Goal: Information Seeking & Learning: Learn about a topic

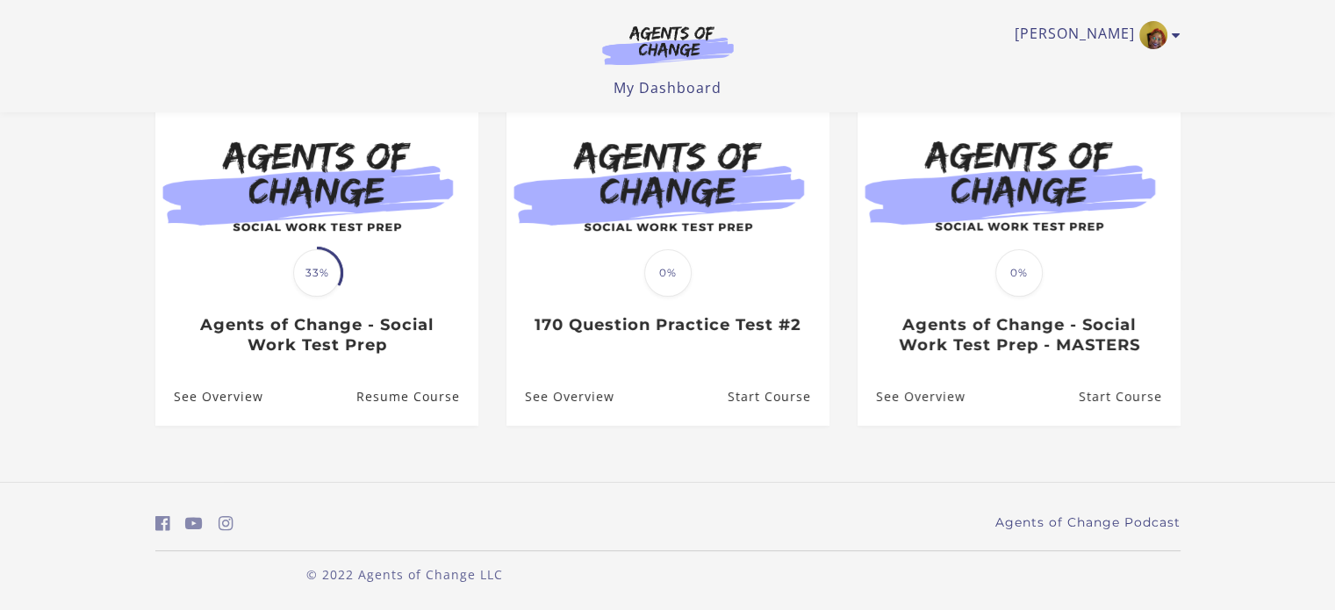
scroll to position [176, 0]
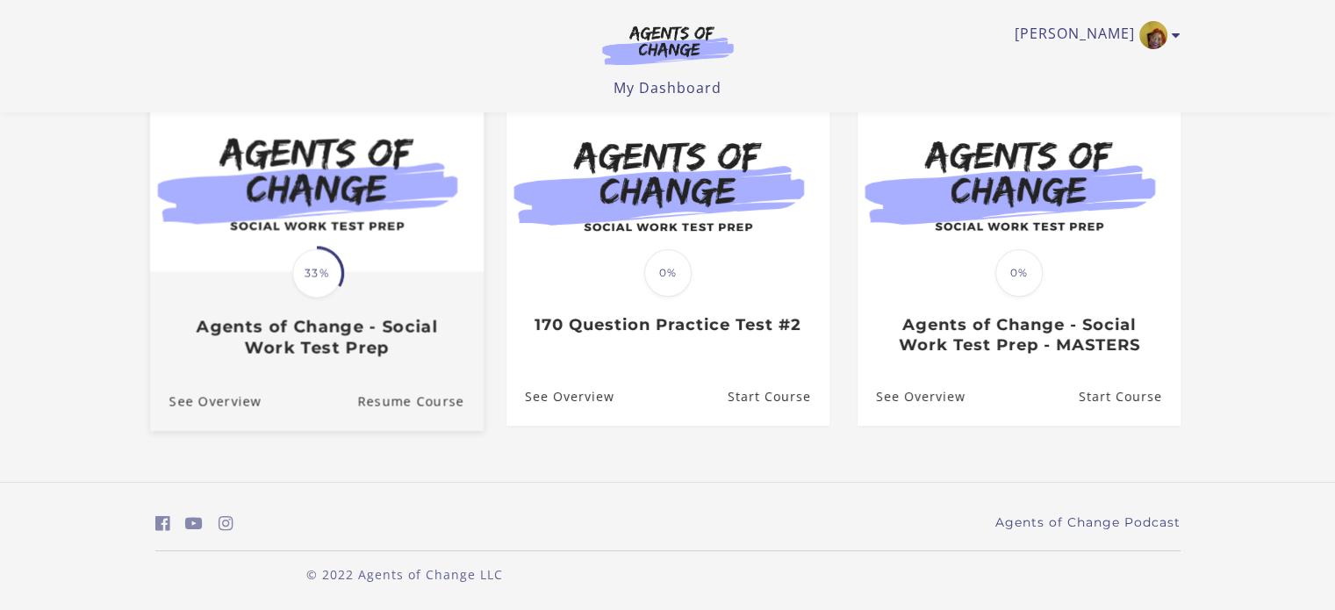
click at [435, 291] on div "Translation missing: en.liquid.partials.dashboard_course_card.progress_descript…" at bounding box center [316, 316] width 334 height 84
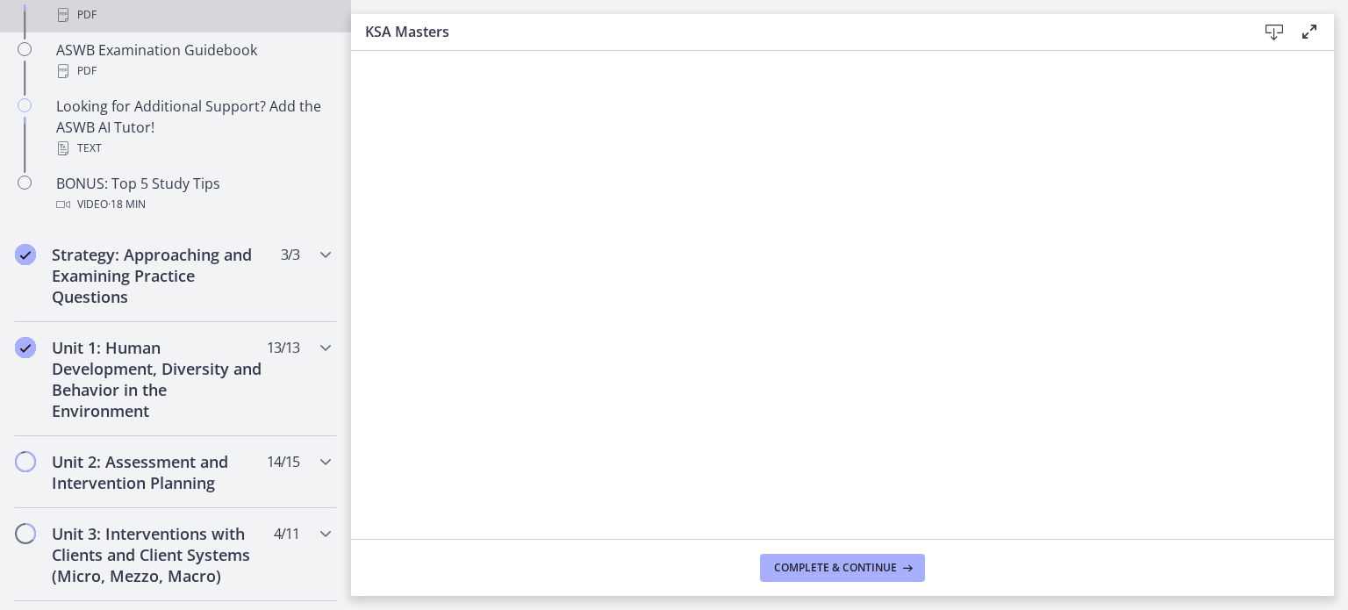
scroll to position [1053, 0]
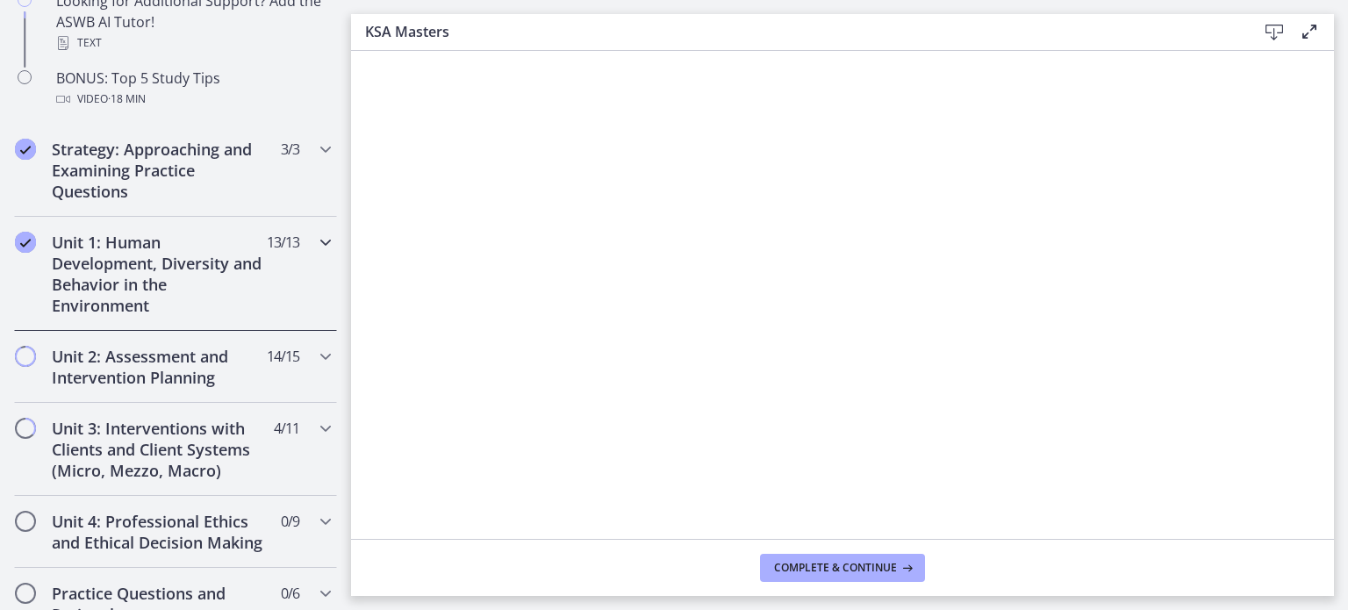
click at [316, 245] on icon "Chapters" at bounding box center [325, 242] width 21 height 21
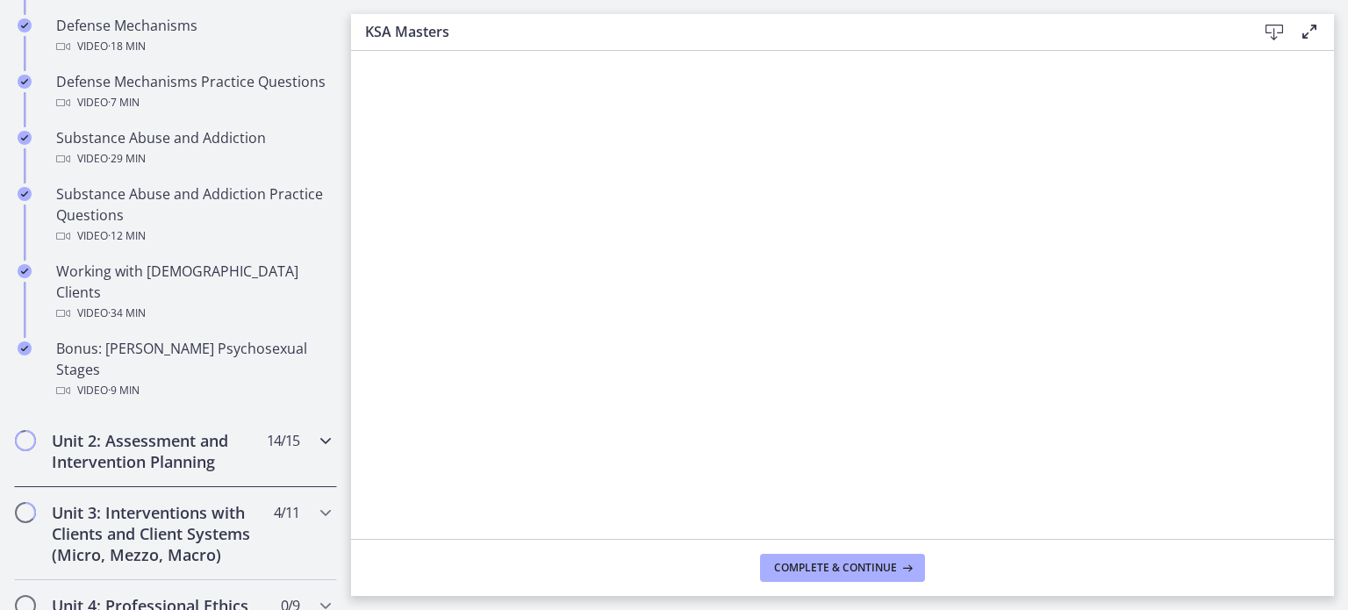
click at [330, 415] on div "Unit 2: Assessment and Intervention Planning 14 / 15 Completed" at bounding box center [175, 451] width 351 height 72
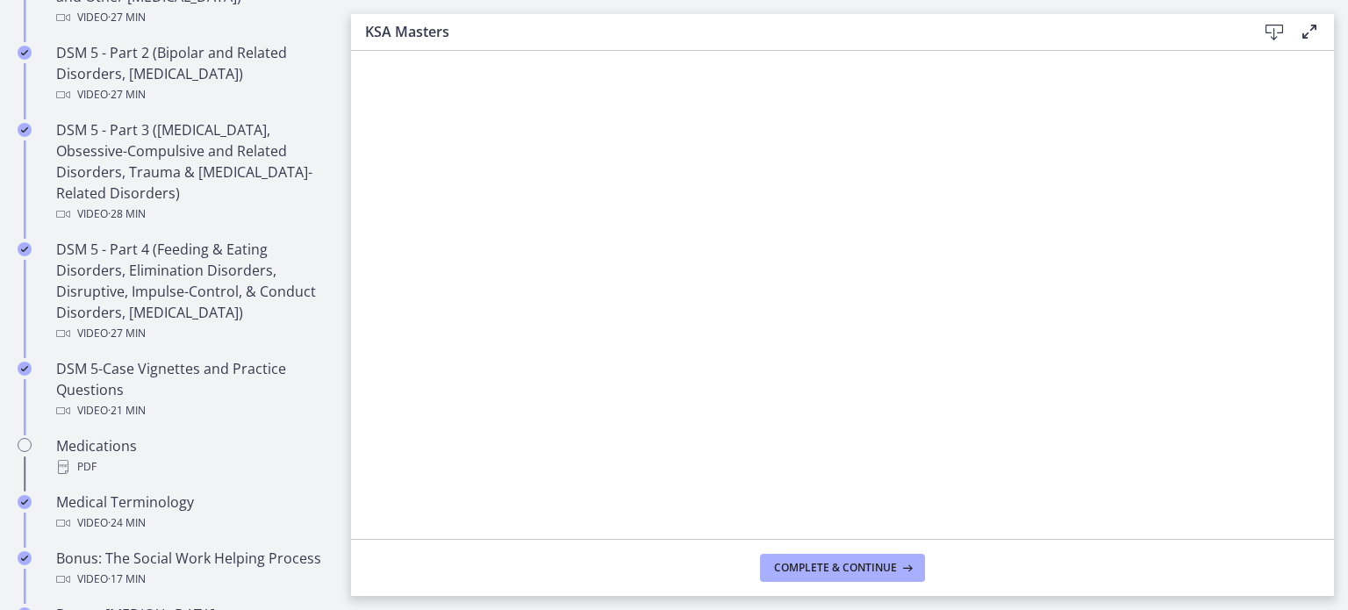
scroll to position [878, 0]
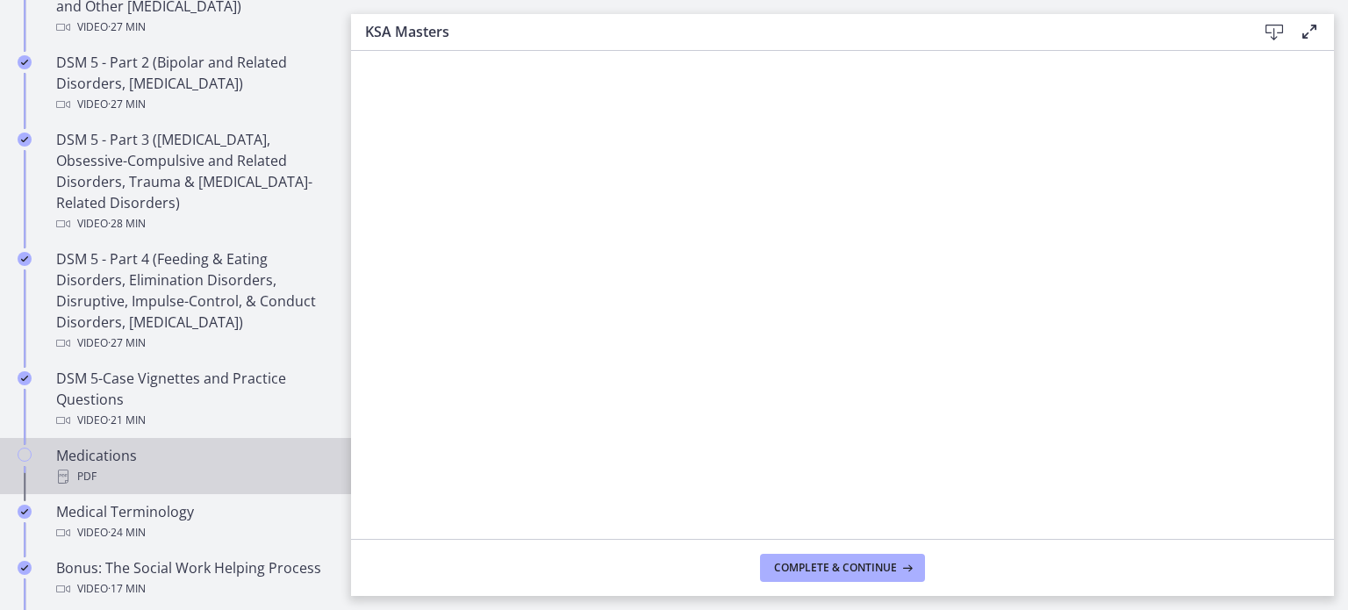
click at [99, 457] on div "Medications PDF" at bounding box center [193, 466] width 274 height 42
click at [836, 568] on span "Complete & continue" at bounding box center [835, 568] width 123 height 14
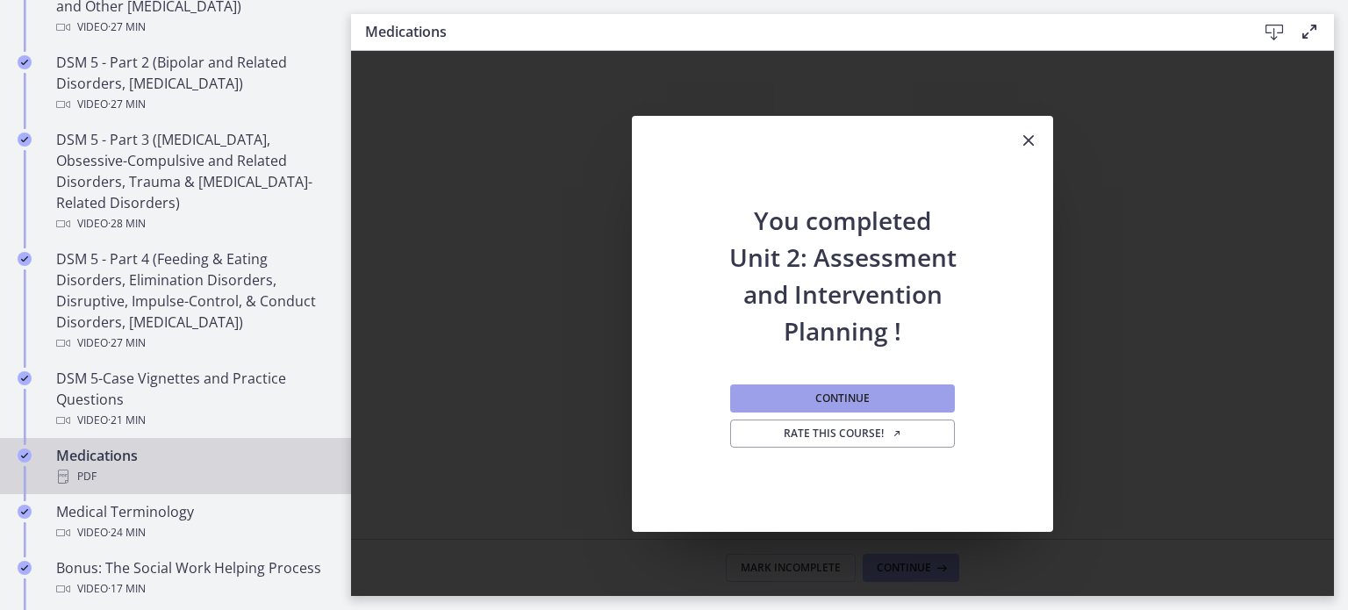
click at [871, 391] on button "Continue" at bounding box center [842, 398] width 225 height 28
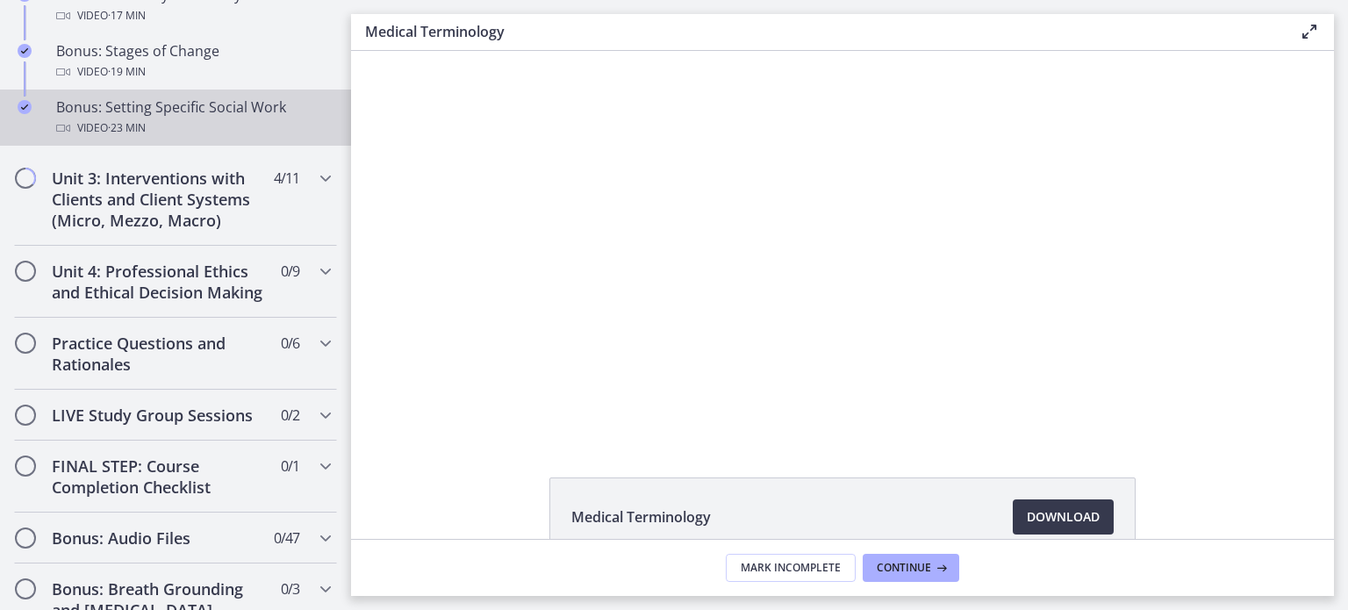
scroll to position [1580, 0]
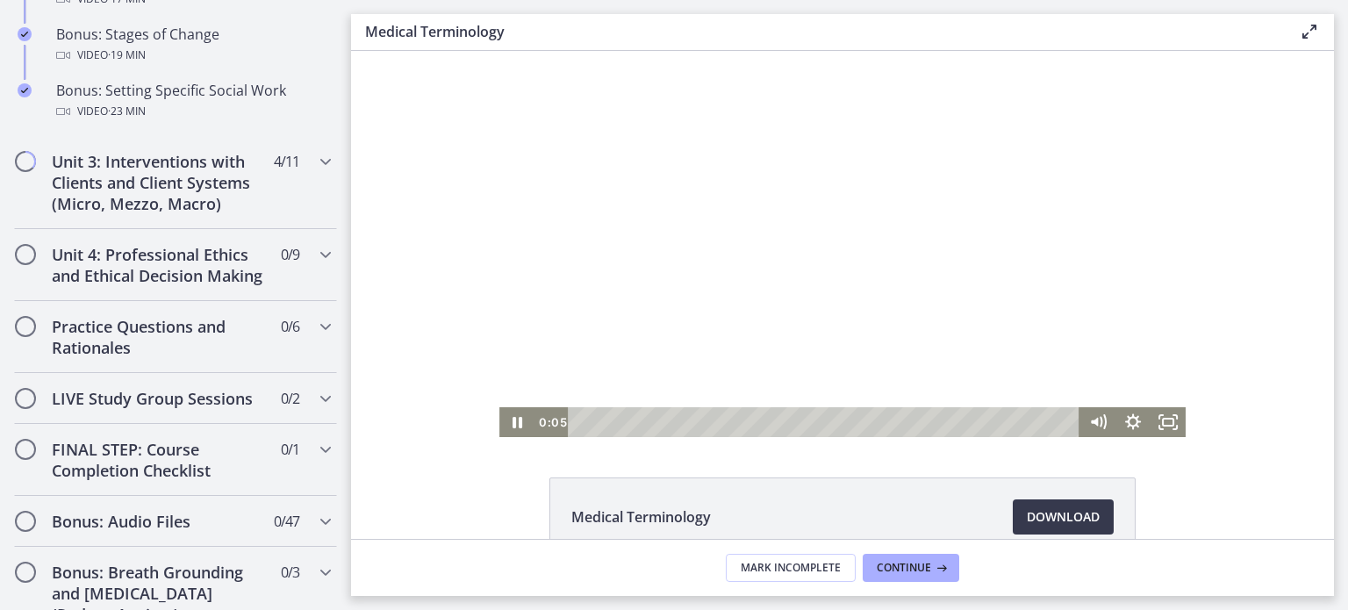
click at [872, 293] on div at bounding box center [842, 244] width 686 height 386
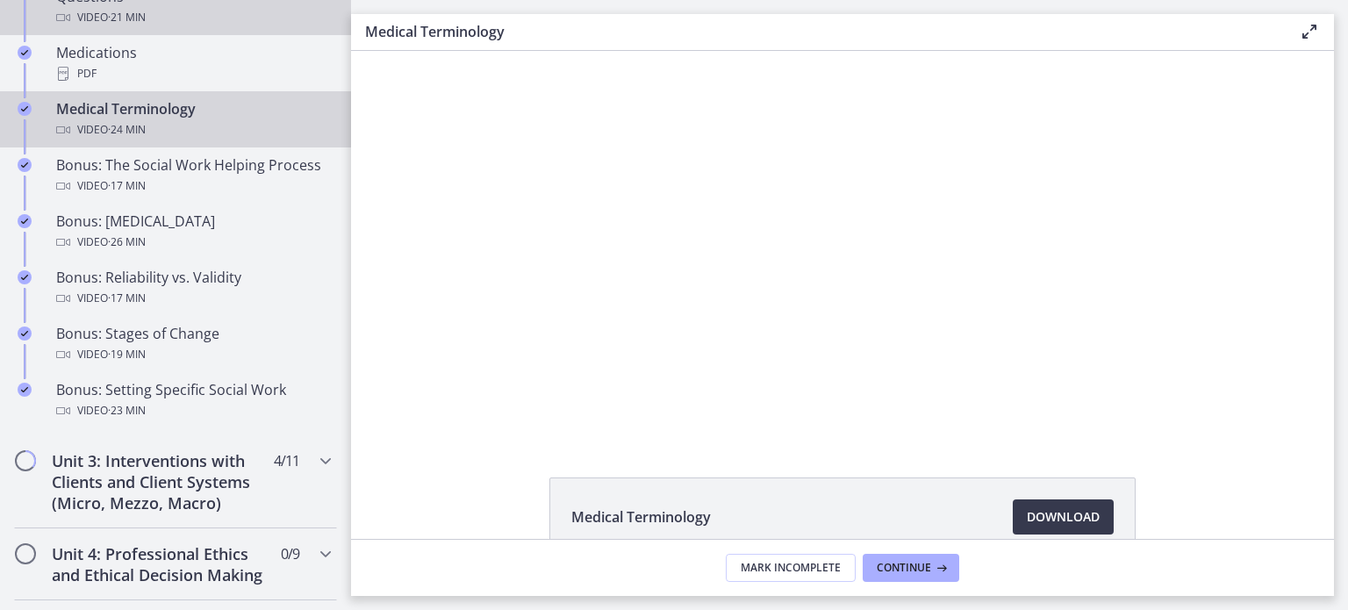
scroll to position [1404, 0]
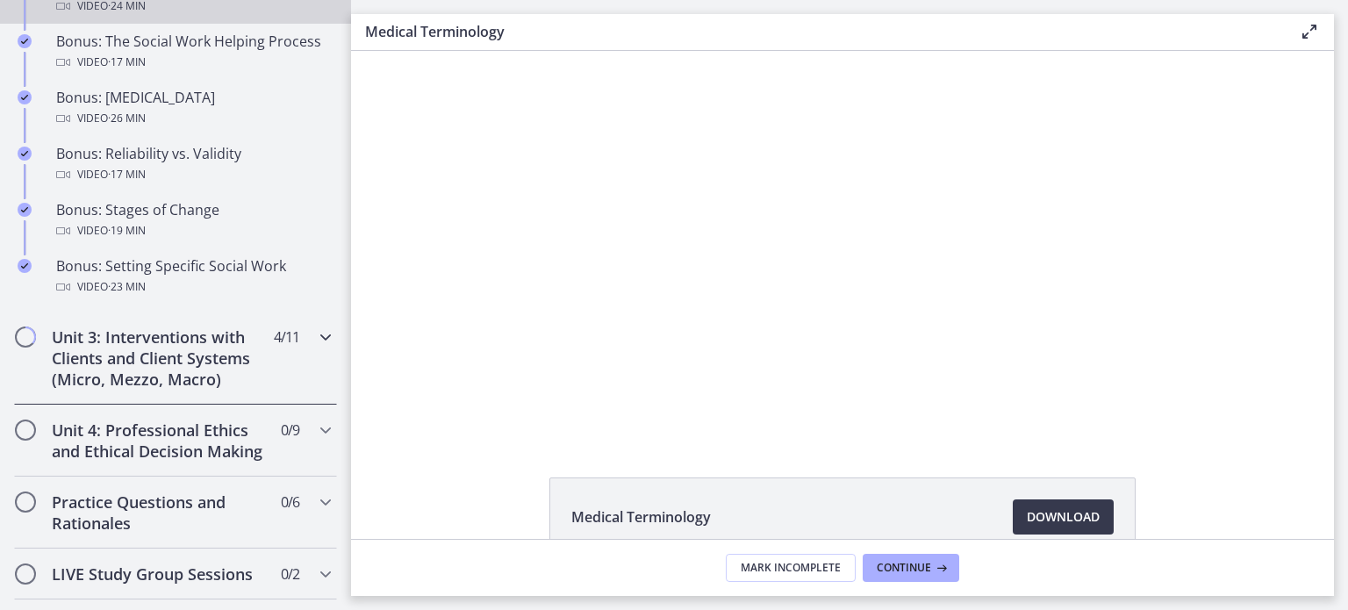
click at [315, 348] on icon "Chapters" at bounding box center [325, 336] width 21 height 21
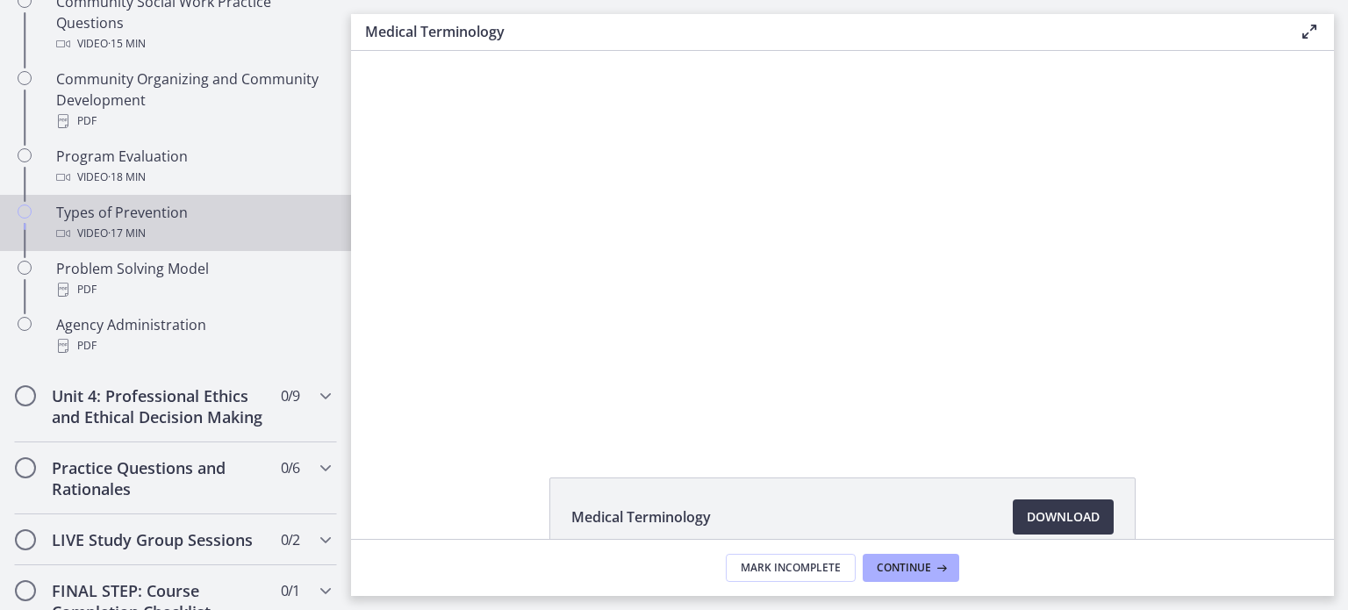
scroll to position [694, 0]
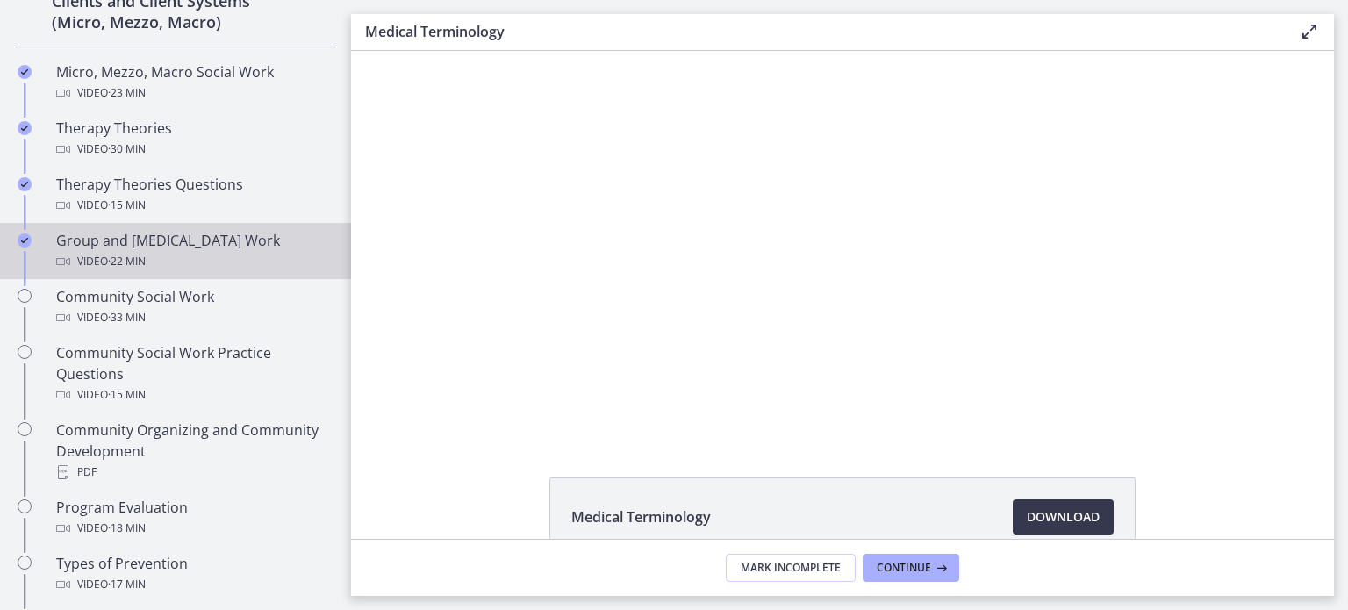
click at [215, 244] on div "Group and [MEDICAL_DATA] Work Video · 22 min" at bounding box center [193, 251] width 274 height 42
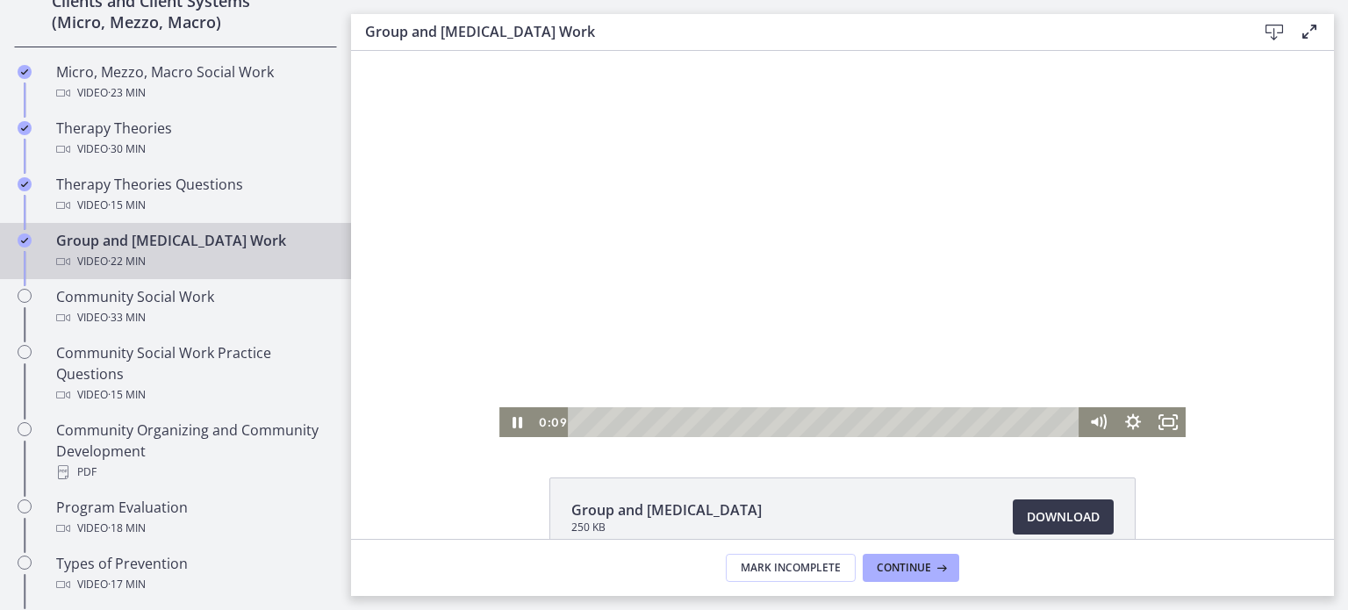
click at [760, 308] on div at bounding box center [842, 244] width 686 height 386
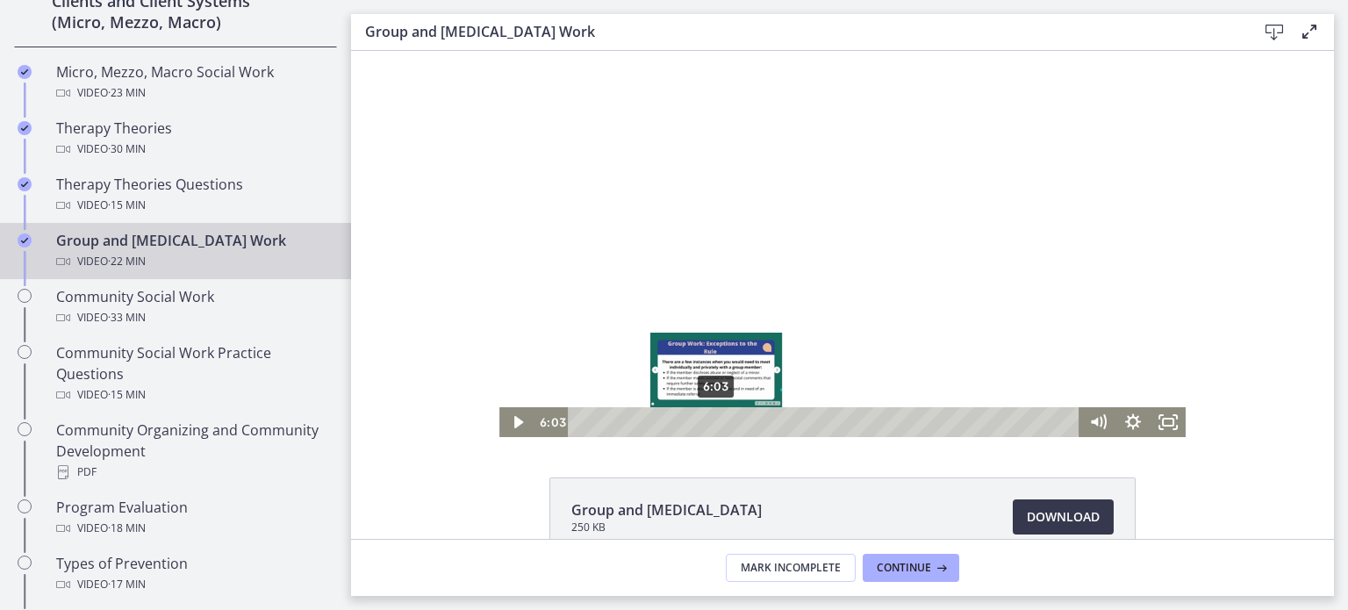
click at [715, 425] on div "6:03" at bounding box center [826, 422] width 491 height 30
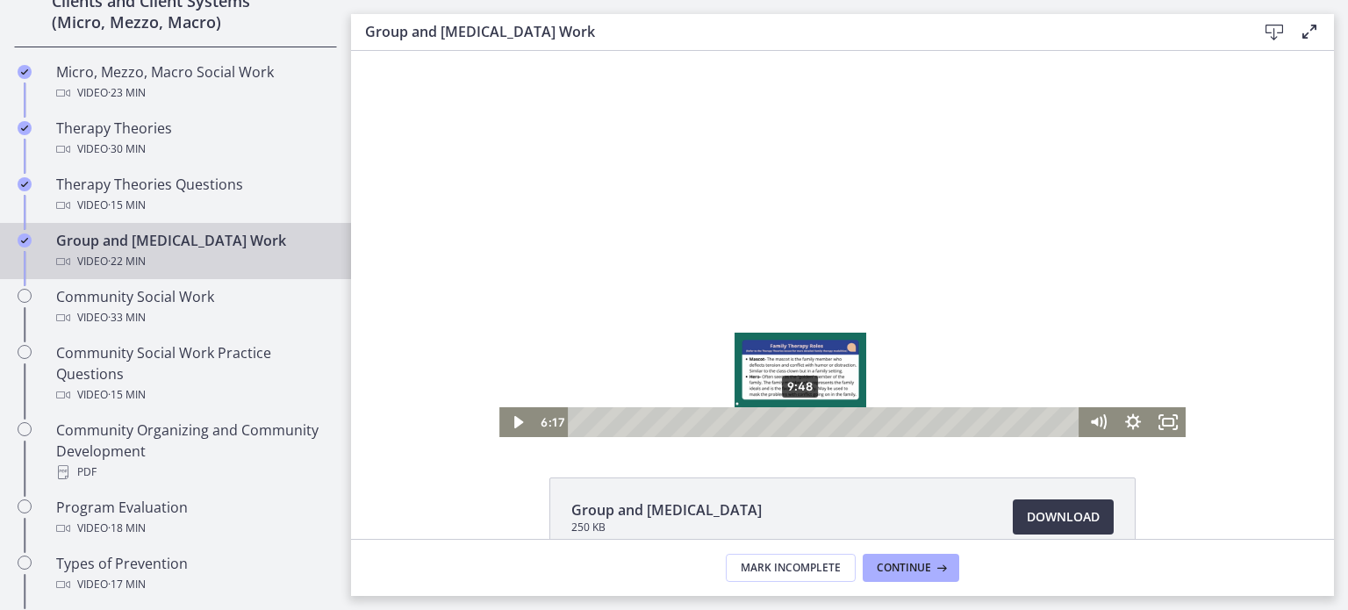
scroll to position [101, 0]
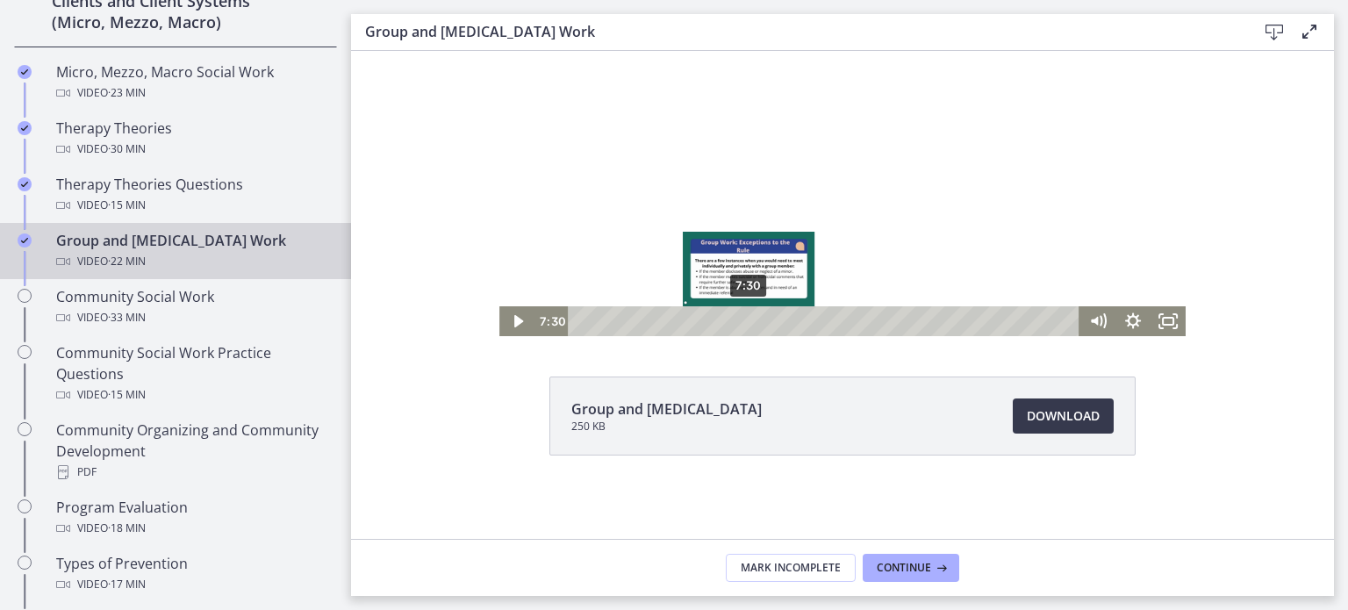
drag, startPoint x: 713, startPoint y: 323, endPoint x: 742, endPoint y: 319, distance: 30.0
click at [743, 319] on div "Playbar" at bounding box center [748, 321] width 10 height 10
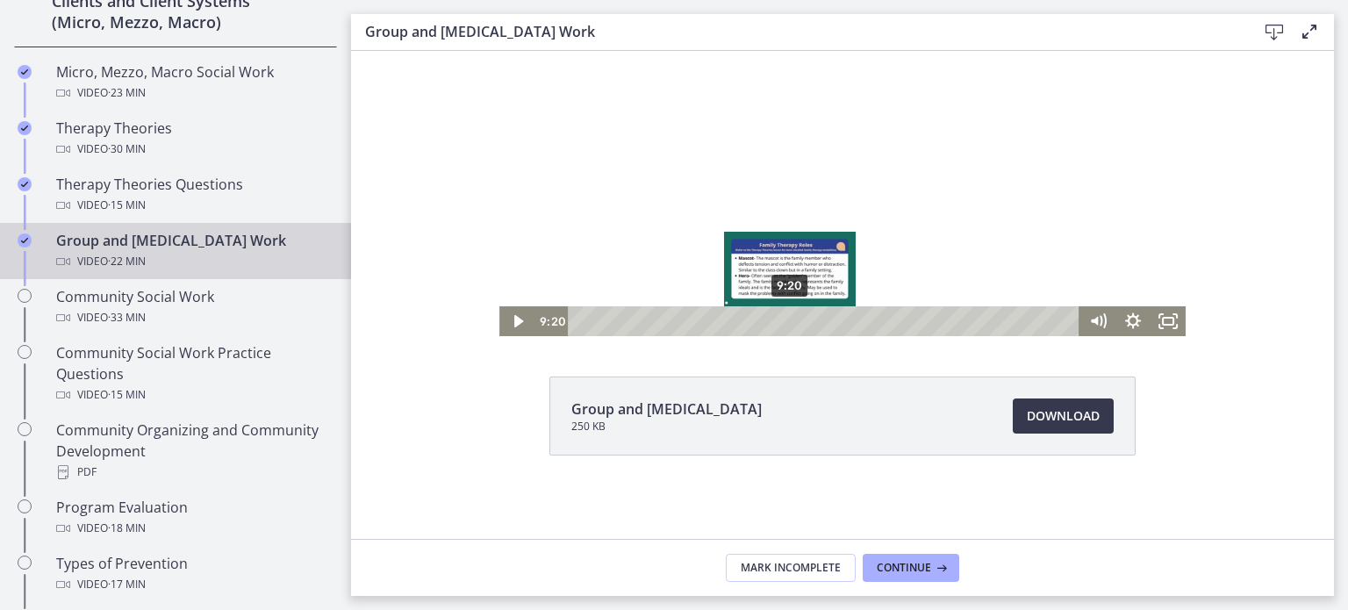
click at [784, 326] on div "9:20" at bounding box center [826, 321] width 491 height 30
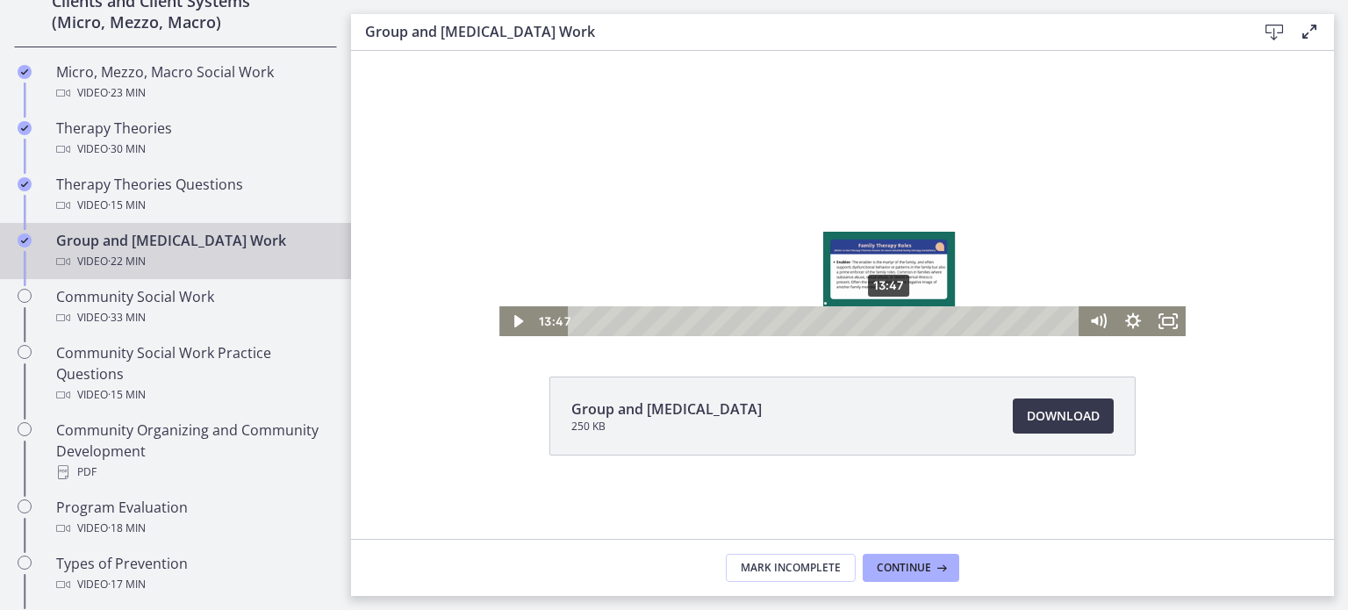
click at [885, 325] on div "Playbar" at bounding box center [890, 321] width 10 height 10
drag, startPoint x: 879, startPoint y: 323, endPoint x: 866, endPoint y: 323, distance: 13.2
click at [865, 323] on div "Playbar" at bounding box center [870, 321] width 10 height 10
click at [885, 326] on div "13:49" at bounding box center [826, 321] width 491 height 30
click at [901, 326] on div "14:34" at bounding box center [826, 321] width 491 height 30
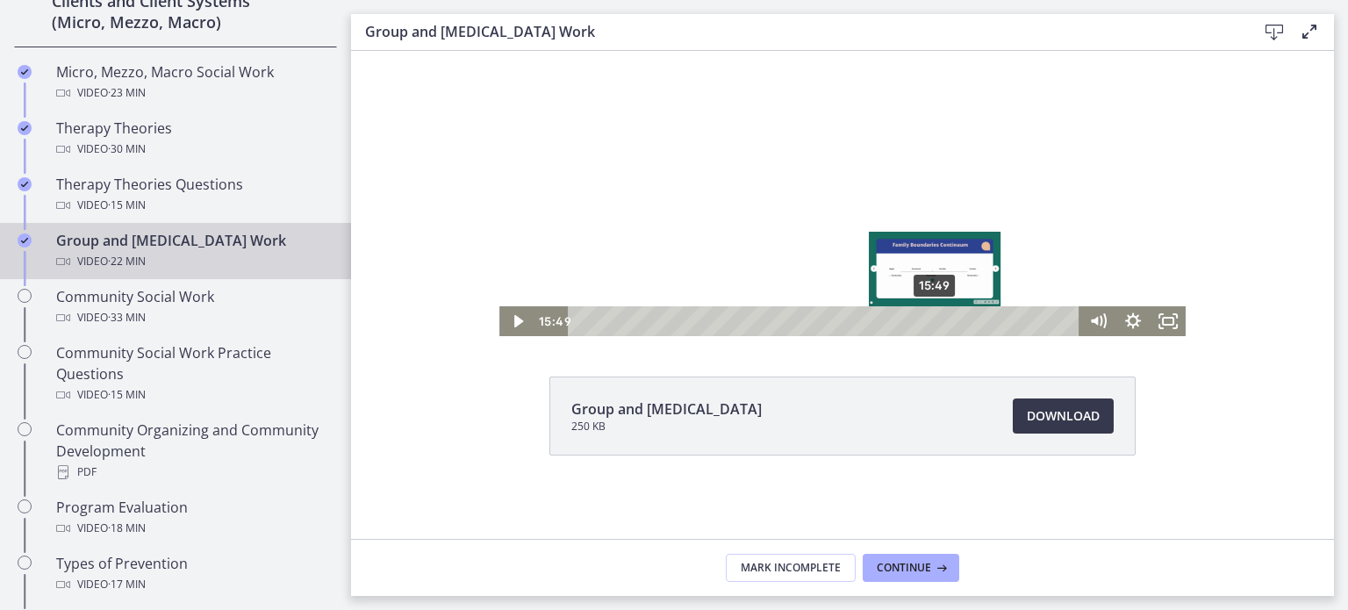
click at [929, 326] on div "15:49" at bounding box center [826, 321] width 491 height 30
click at [936, 323] on div "Playbar" at bounding box center [941, 321] width 10 height 10
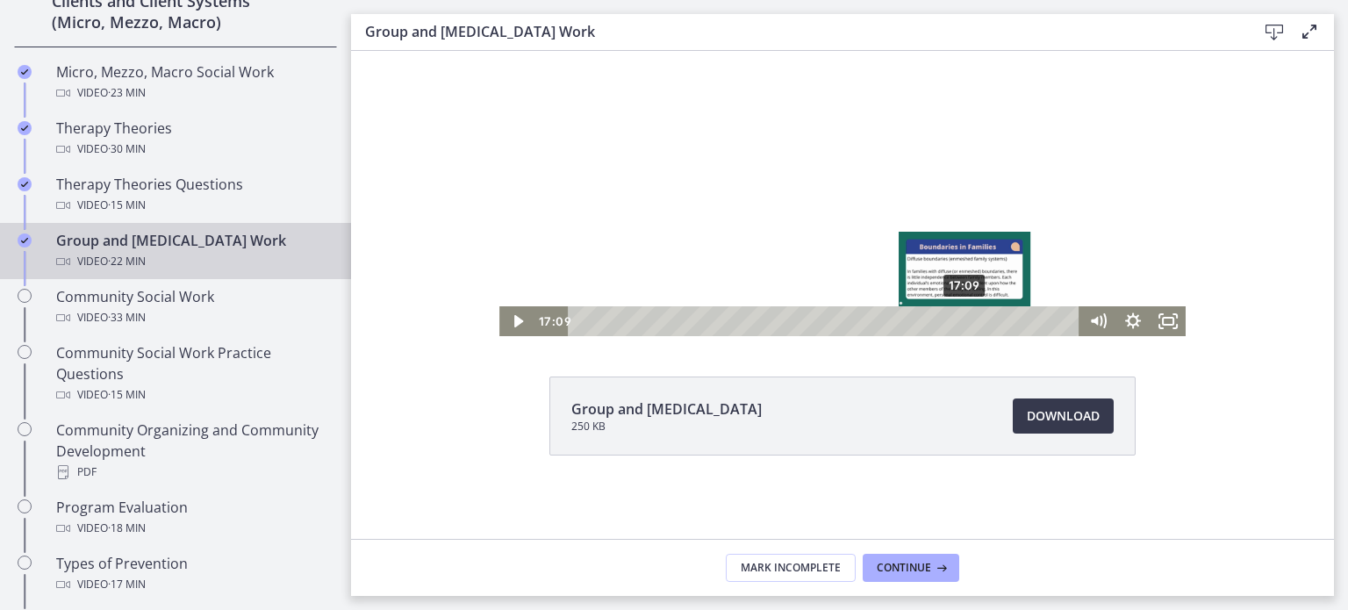
drag, startPoint x: 936, startPoint y: 325, endPoint x: 955, endPoint y: 325, distance: 19.3
click at [959, 325] on div "Playbar" at bounding box center [964, 321] width 10 height 10
click at [961, 323] on div "Playbar" at bounding box center [964, 321] width 10 height 10
click at [973, 327] on div "17:46" at bounding box center [826, 321] width 491 height 30
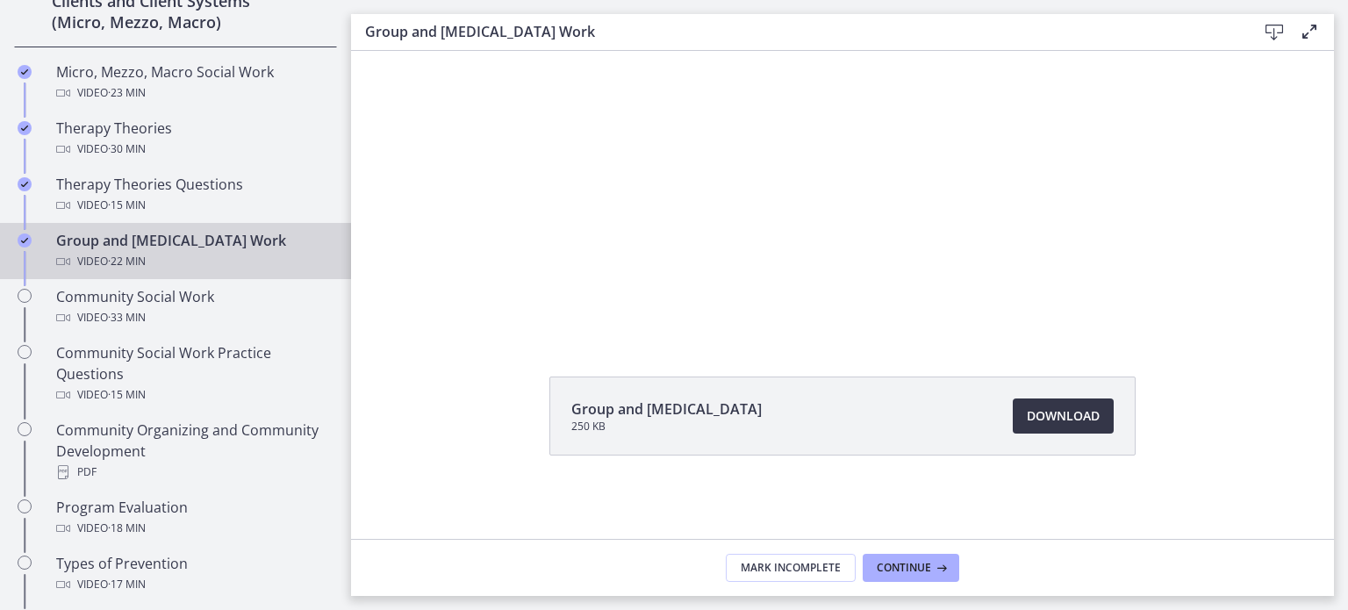
click at [1044, 413] on span "Download Opens in a new window" at bounding box center [1063, 415] width 73 height 21
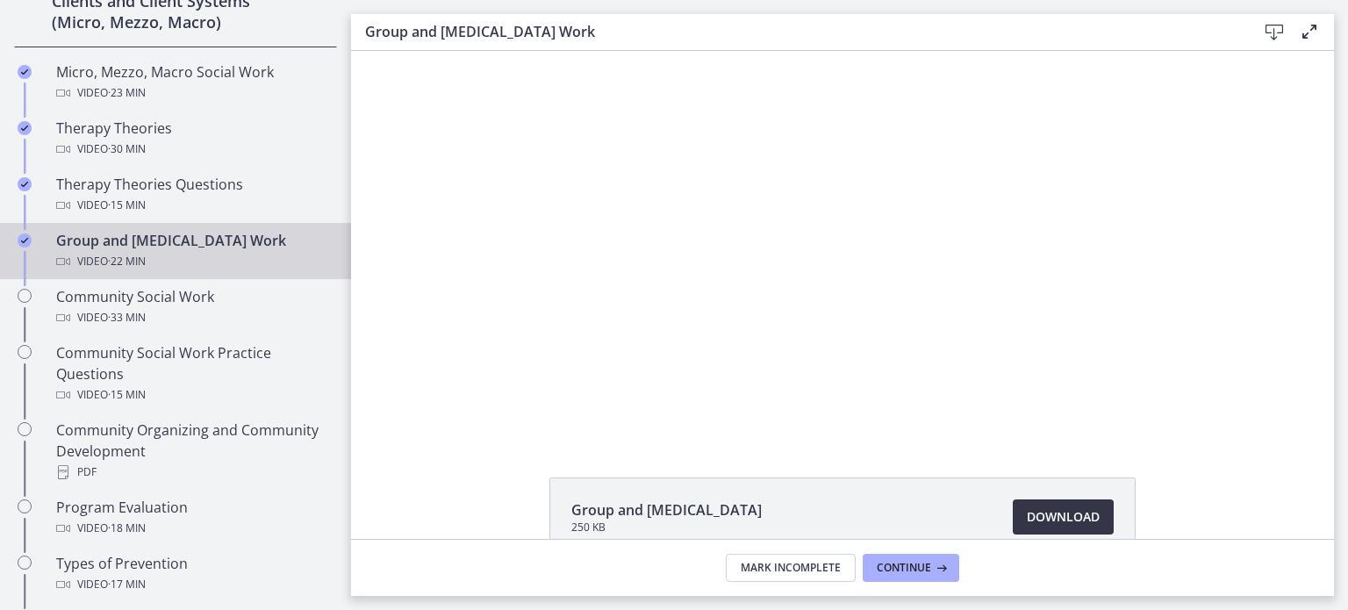
scroll to position [0, 0]
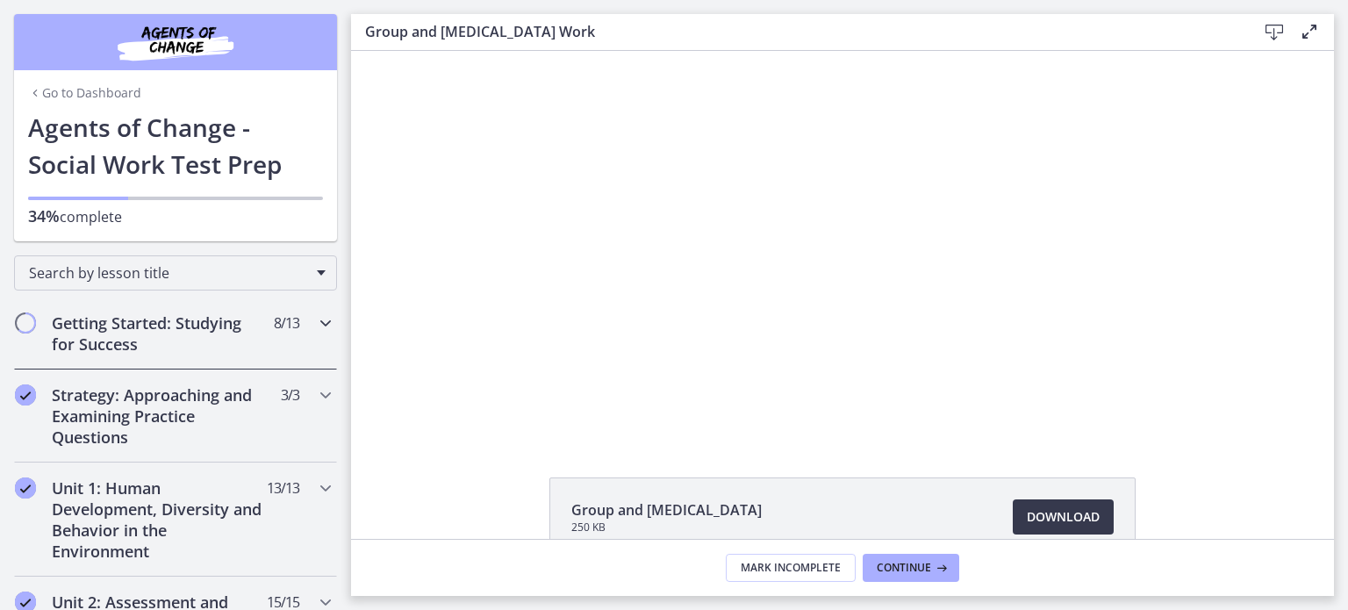
click at [155, 331] on h2 "Getting Started: Studying for Success" at bounding box center [159, 333] width 214 height 42
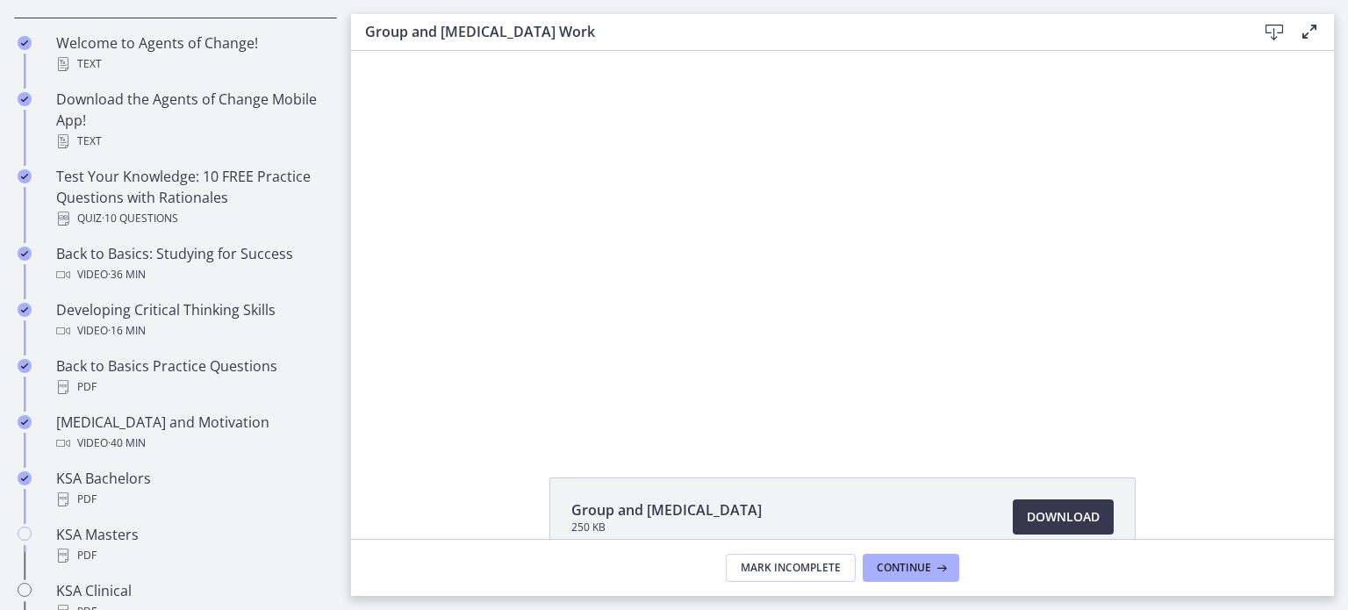
scroll to position [527, 0]
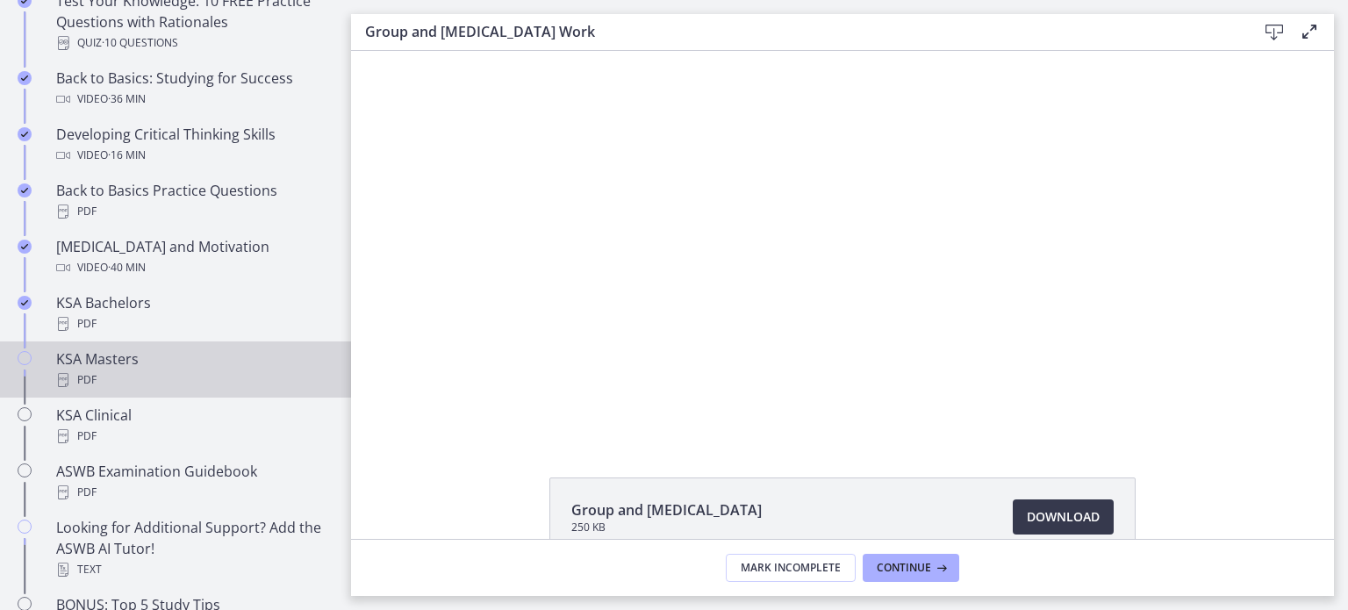
click at [25, 351] on icon "Chapters" at bounding box center [25, 358] width 14 height 14
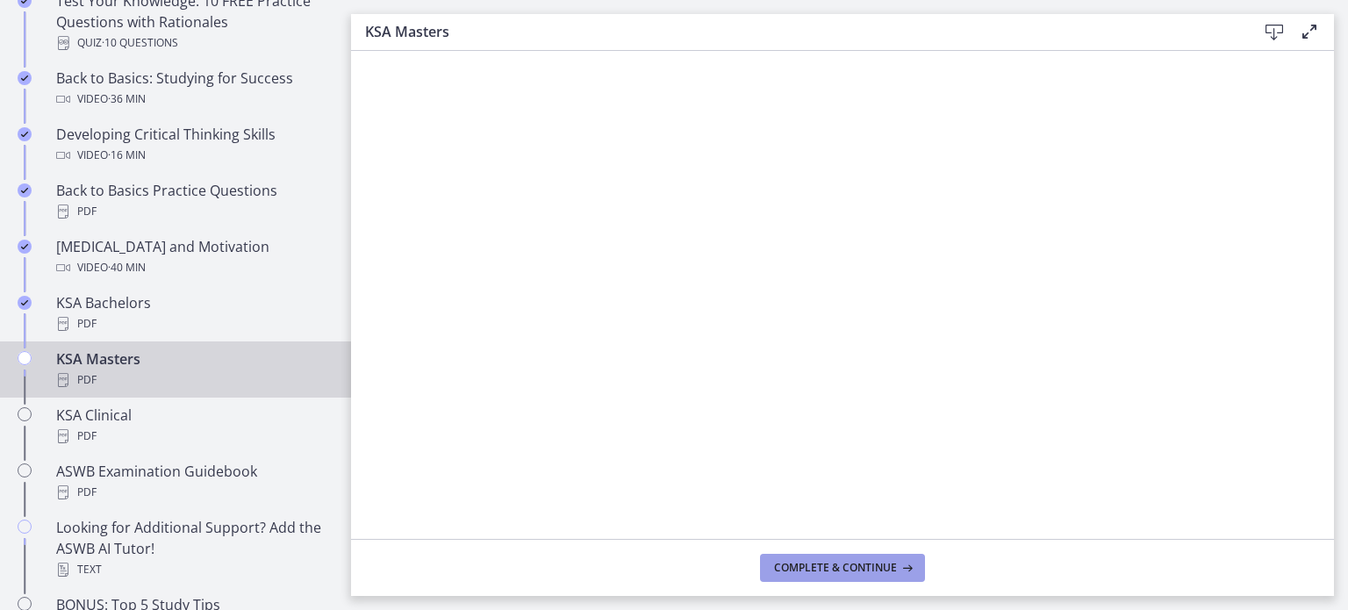
click at [809, 560] on button "Complete & continue" at bounding box center [842, 568] width 165 height 28
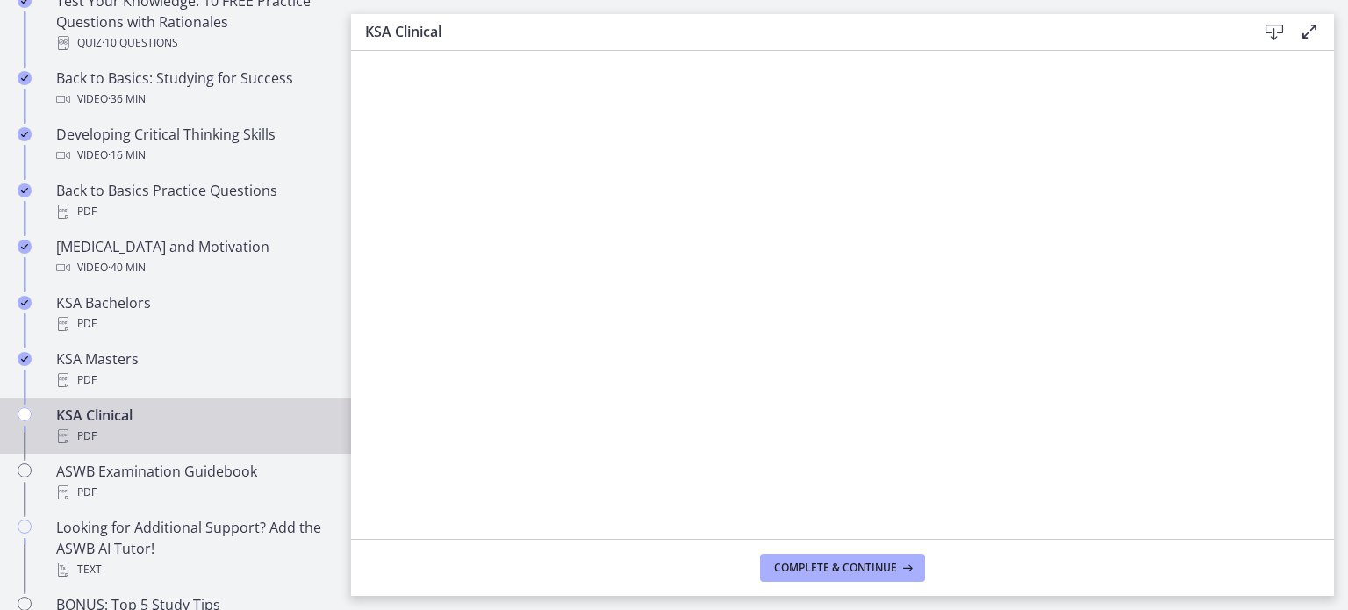
click at [32, 411] on div "Chapters" at bounding box center [24, 433] width 21 height 56
click at [853, 569] on span "Complete & continue" at bounding box center [835, 568] width 123 height 14
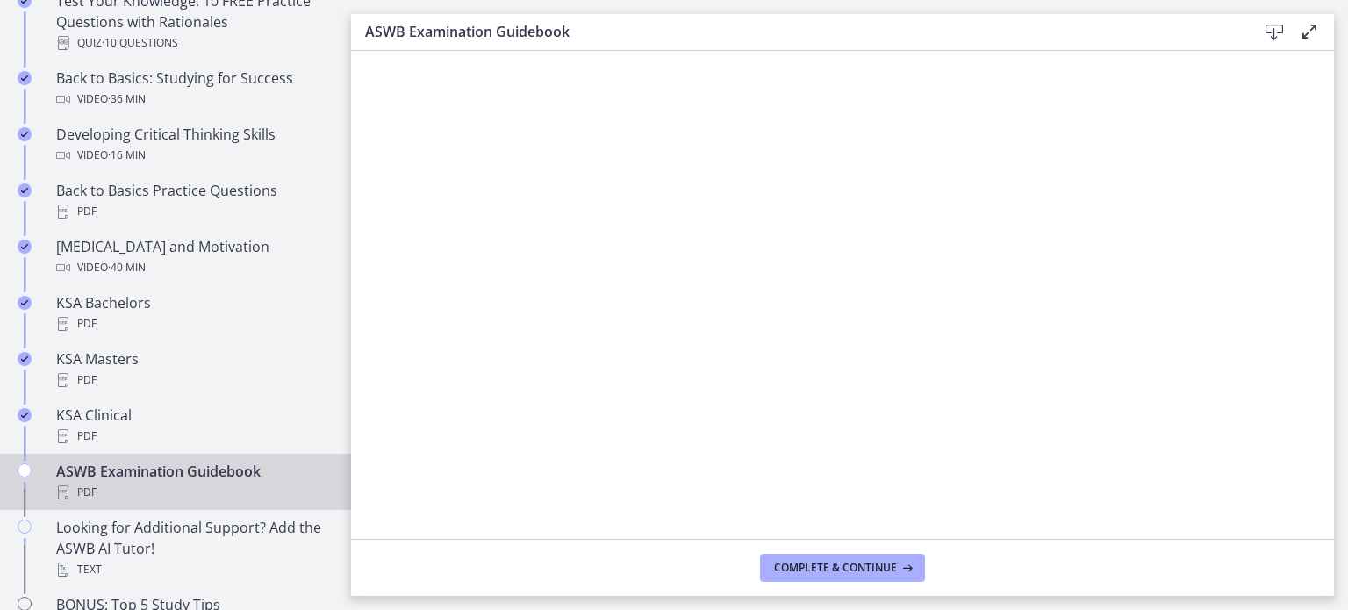
click at [32, 470] on div "Chapters" at bounding box center [24, 489] width 21 height 56
click at [855, 568] on span "Complete & continue" at bounding box center [835, 568] width 123 height 14
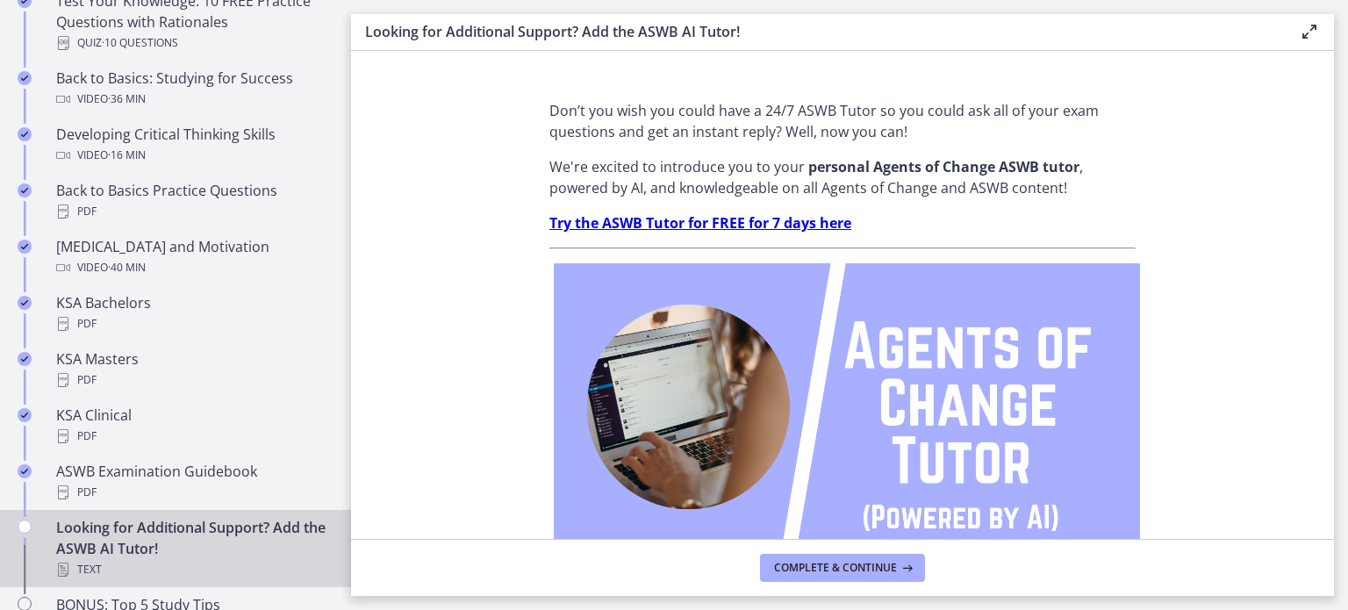
scroll to position [878, 0]
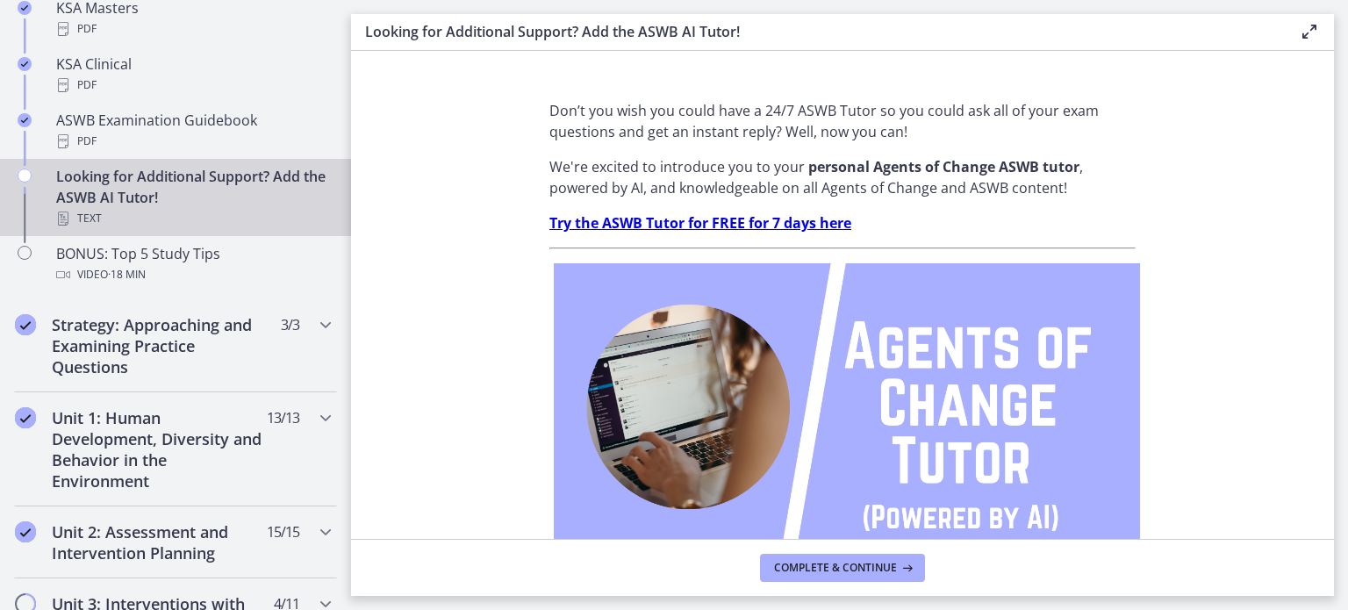
click at [23, 177] on icon "Chapters" at bounding box center [25, 176] width 14 height 14
click at [860, 571] on span "Complete & continue" at bounding box center [835, 568] width 123 height 14
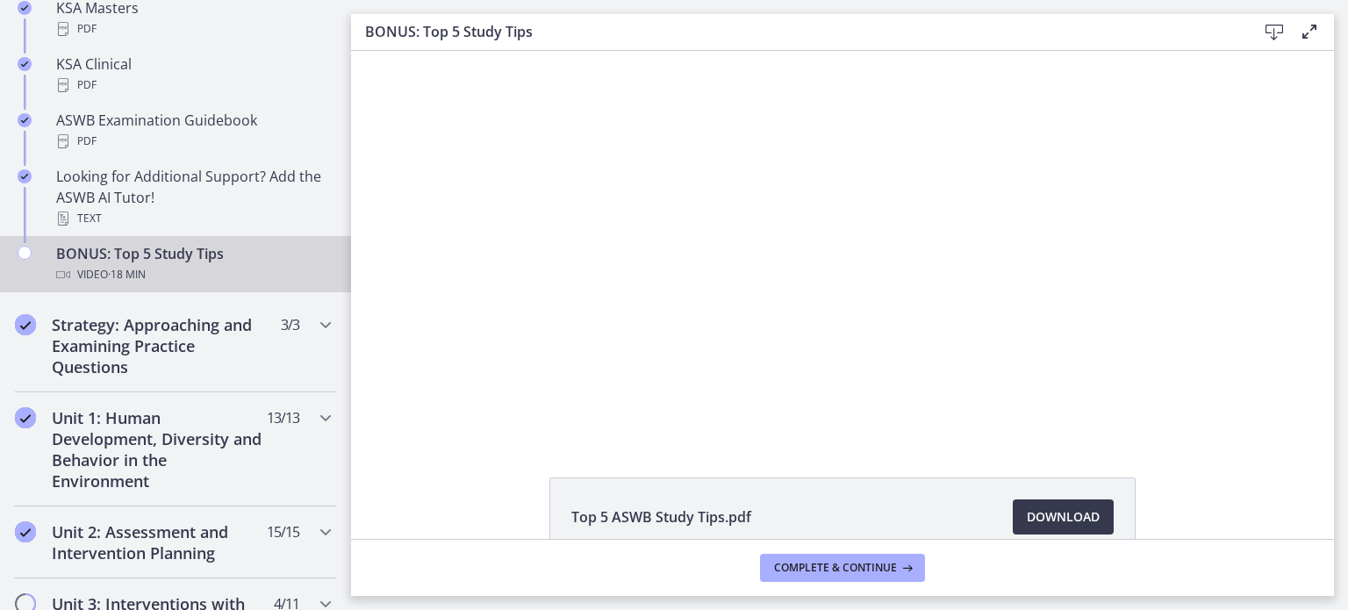
click at [26, 269] on div "Chapters" at bounding box center [24, 271] width 21 height 56
click at [25, 253] on icon "Chapters" at bounding box center [25, 253] width 14 height 14
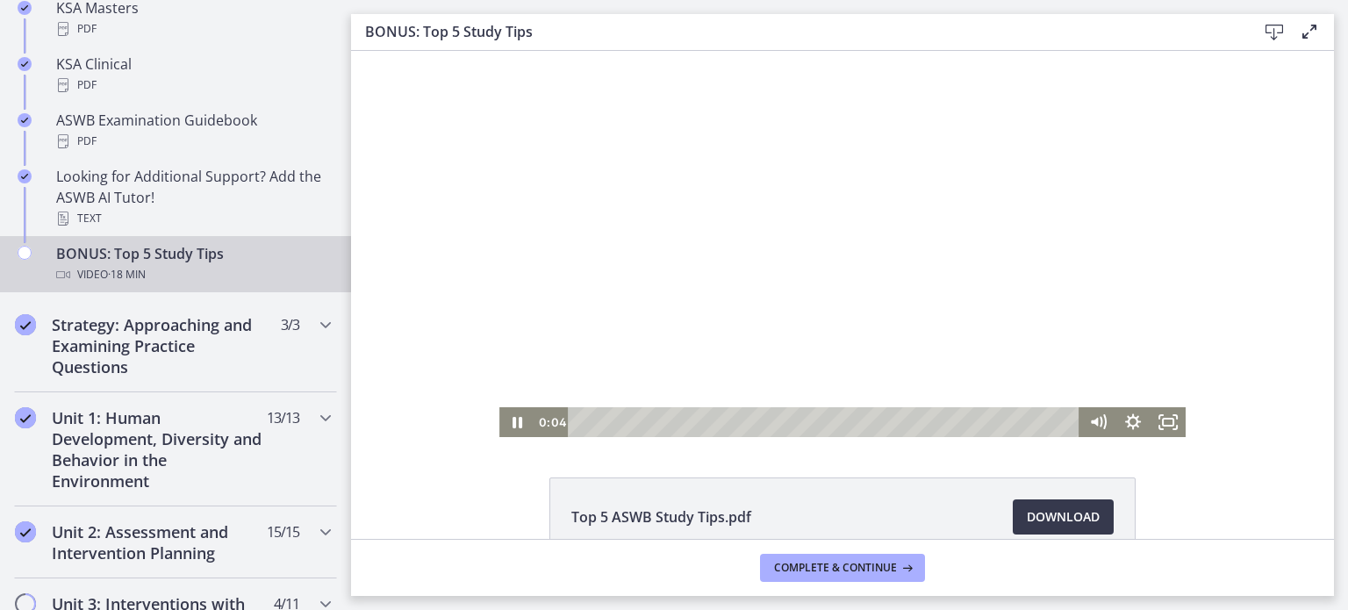
click at [750, 238] on div at bounding box center [842, 244] width 686 height 386
click at [504, 416] on icon "Play Video" at bounding box center [519, 423] width 42 height 36
drag, startPoint x: 580, startPoint y: 424, endPoint x: 1072, endPoint y: 412, distance: 491.6
click at [1072, 412] on div "18:05" at bounding box center [824, 422] width 513 height 30
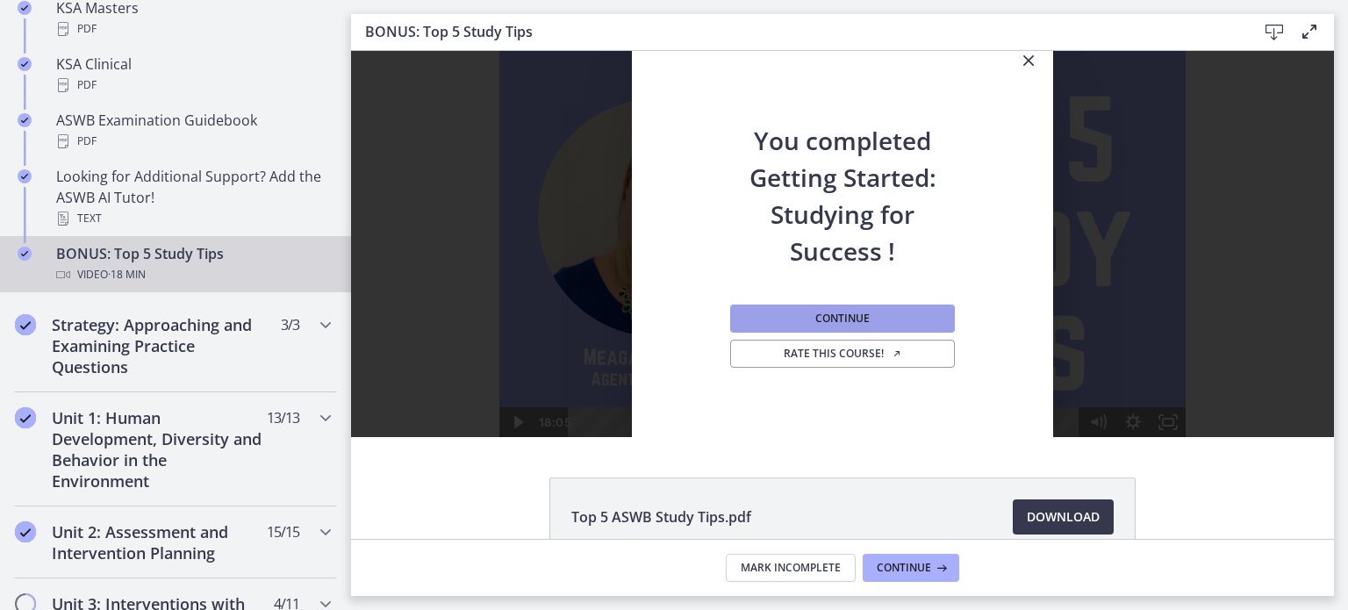
click at [864, 326] on button "Continue" at bounding box center [842, 319] width 225 height 28
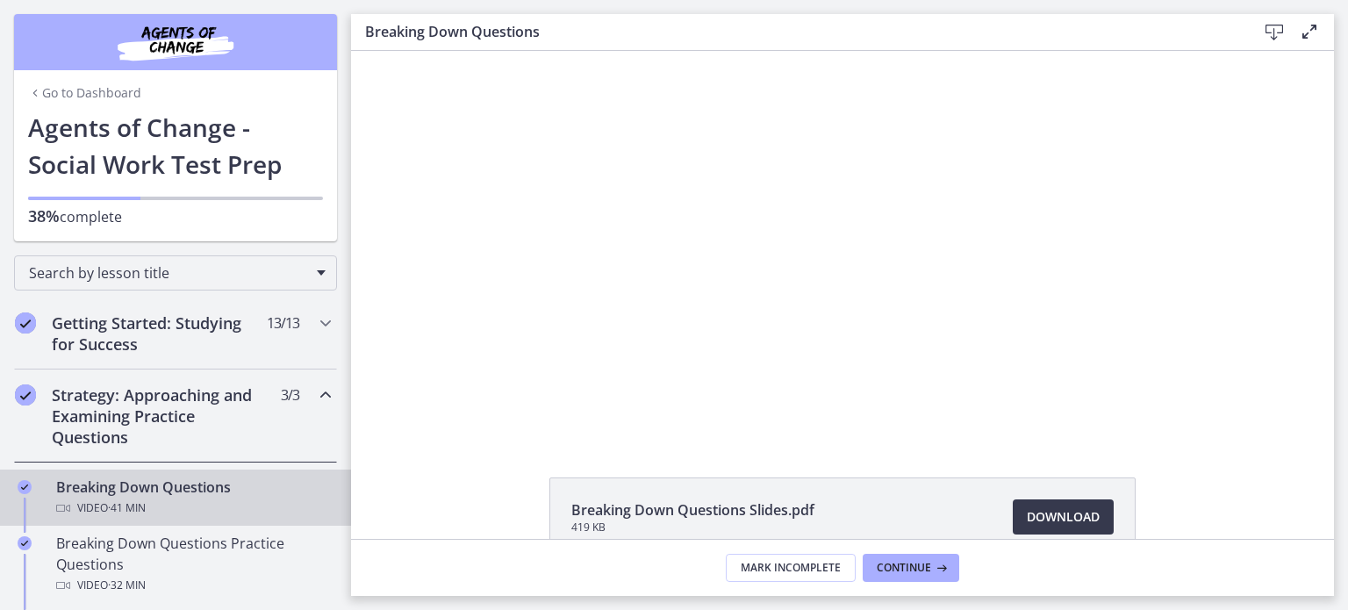
click at [315, 389] on icon "Chapters" at bounding box center [325, 394] width 21 height 21
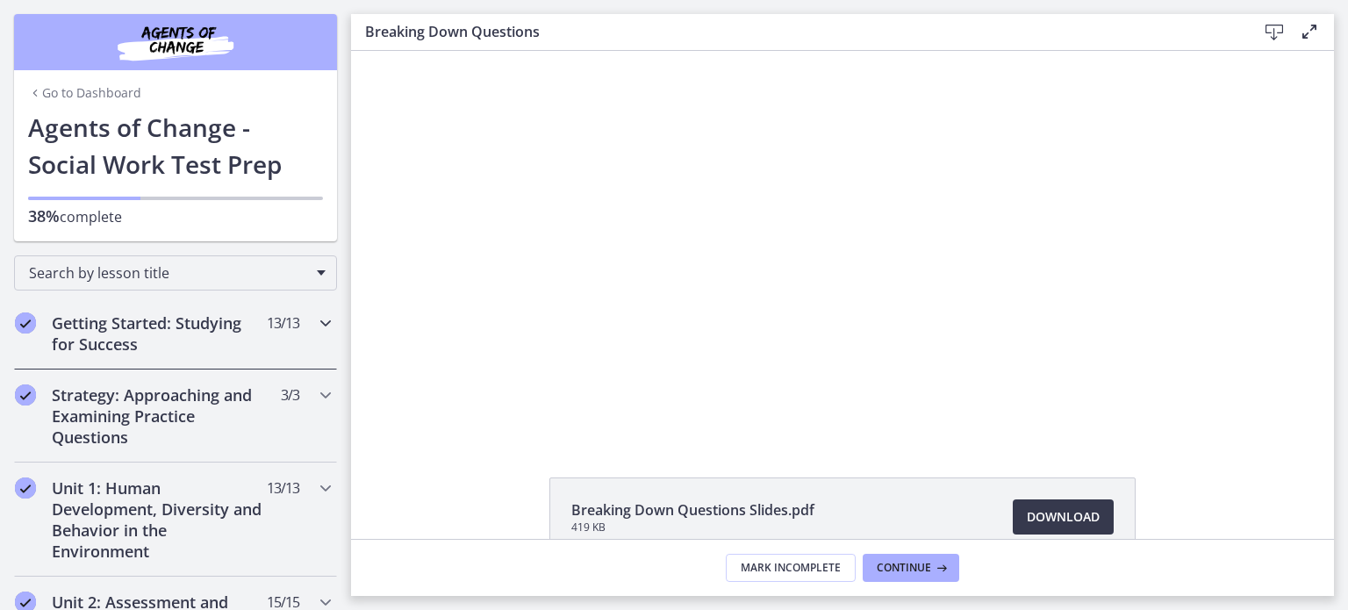
click at [315, 323] on icon "Chapters" at bounding box center [325, 322] width 21 height 21
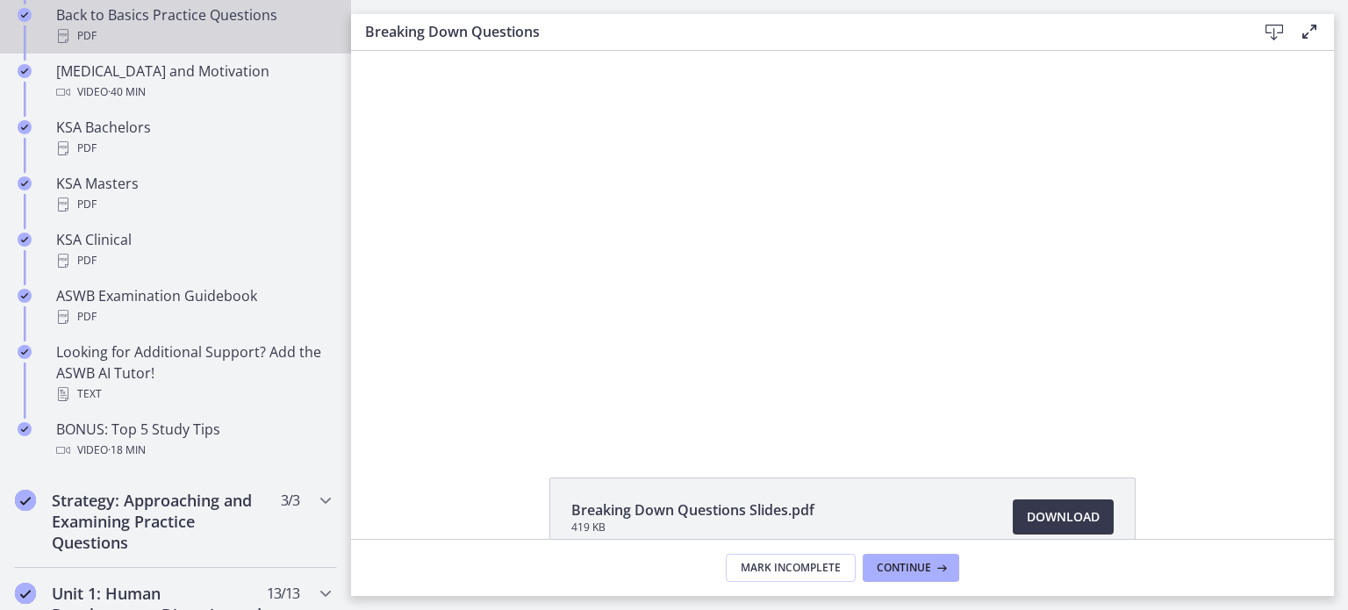
scroll to position [878, 0]
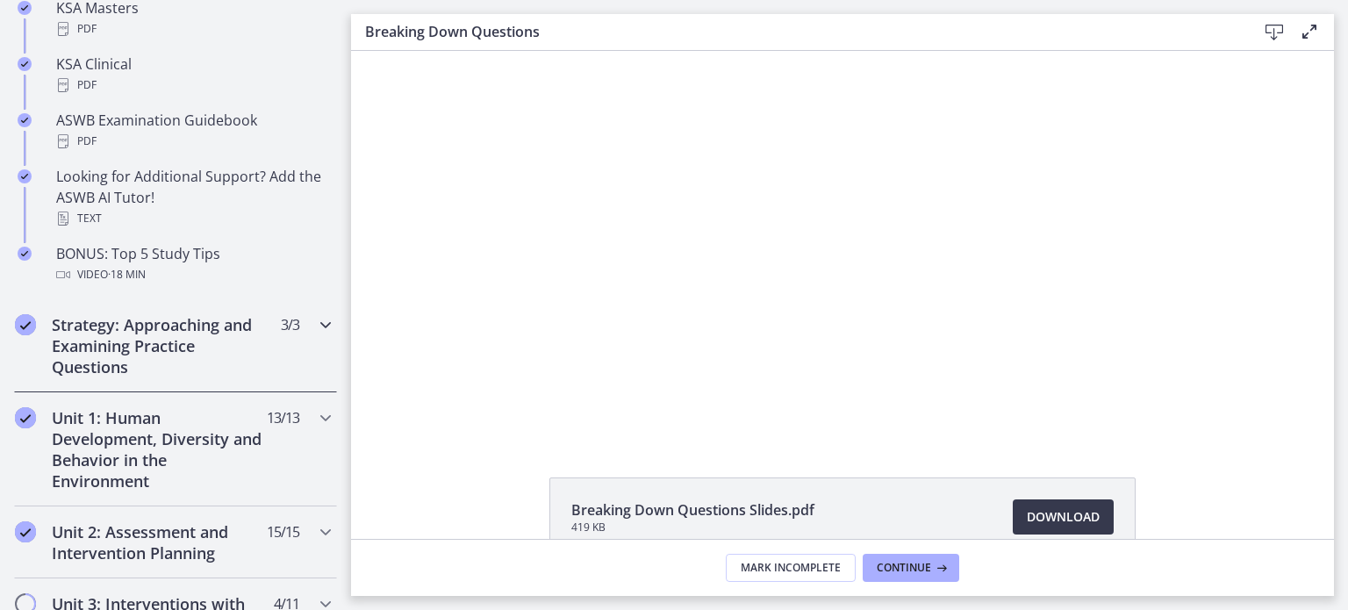
click at [315, 326] on icon "Chapters" at bounding box center [325, 324] width 21 height 21
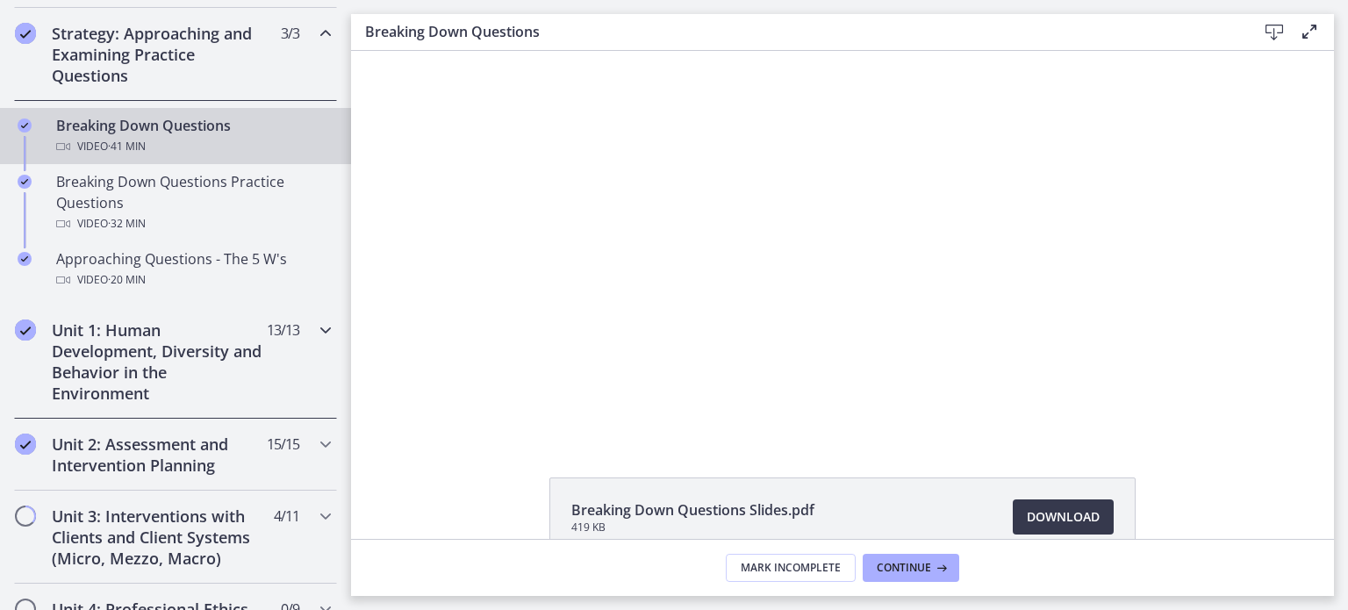
scroll to position [333, 0]
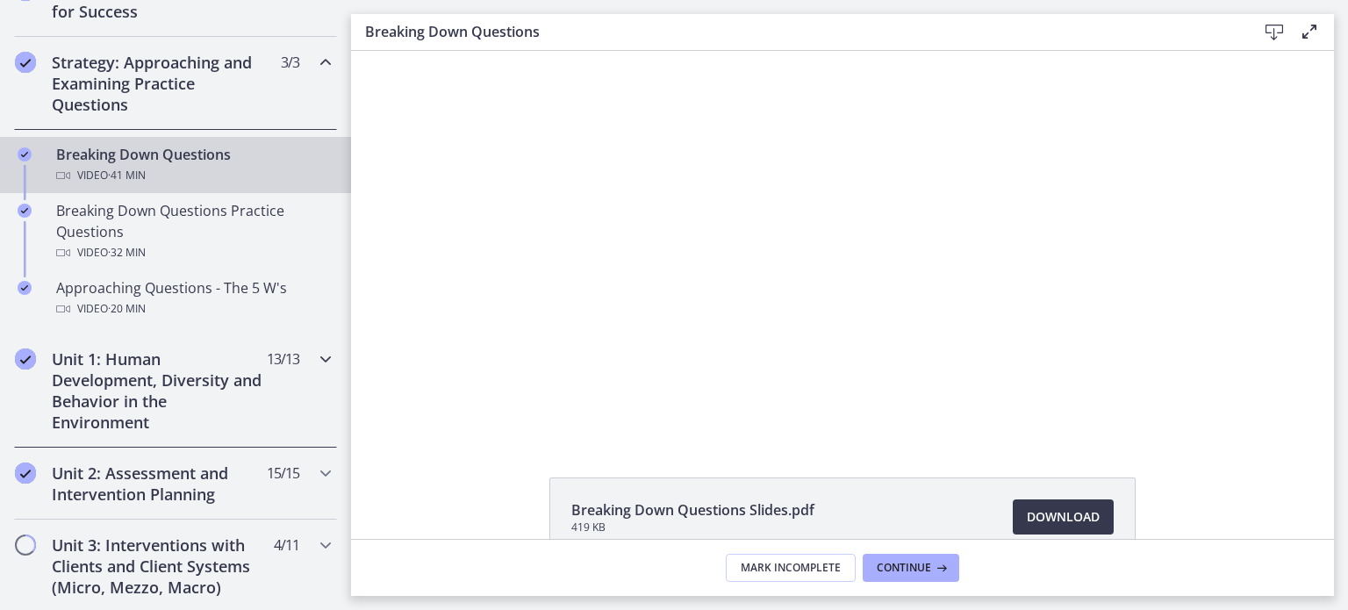
click at [315, 364] on icon "Chapters" at bounding box center [325, 358] width 21 height 21
